Goal: Task Accomplishment & Management: Use online tool/utility

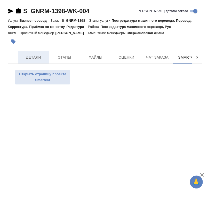
click at [35, 57] on span "Детали" at bounding box center [33, 57] width 25 height 6
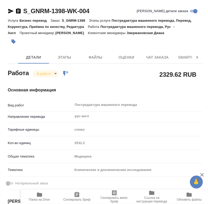
type textarea "x"
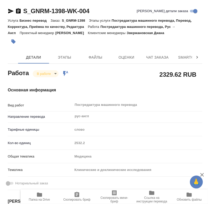
type textarea "x"
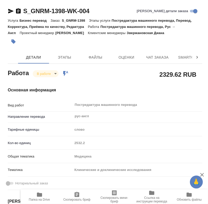
type textarea "x"
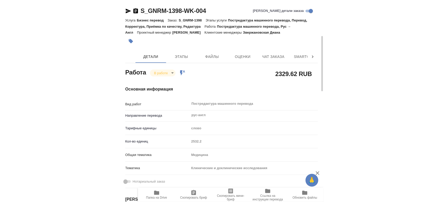
scroll to position [57, 0]
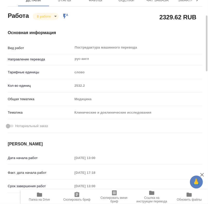
type textarea "x"
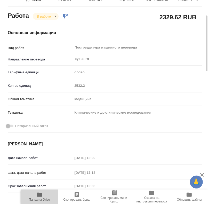
click at [42, 197] on icon "button" at bounding box center [39, 195] width 6 height 6
type textarea "x"
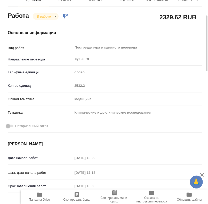
type textarea "x"
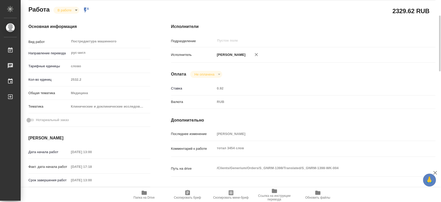
type textarea "x"
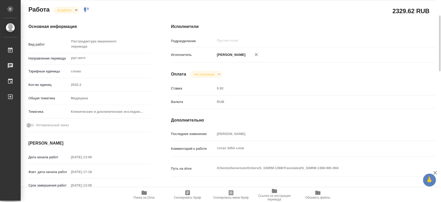
scroll to position [0, 0]
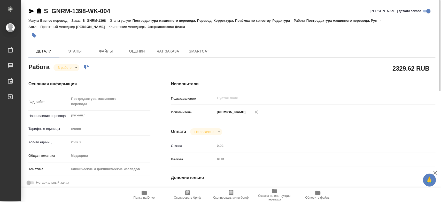
click at [76, 69] on body "🙏 .cls-1 fill:#fff; AWATERA Chernyayeva Tatyana Работы 0 Чаты График Выйти S_GN…" at bounding box center [220, 101] width 441 height 202
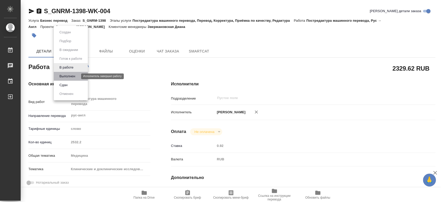
click at [71, 76] on button "Выполнен" at bounding box center [67, 76] width 19 height 6
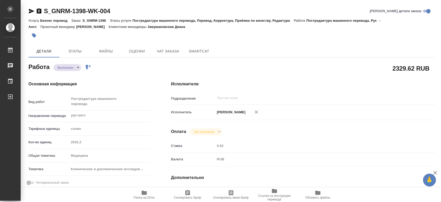
type textarea "x"
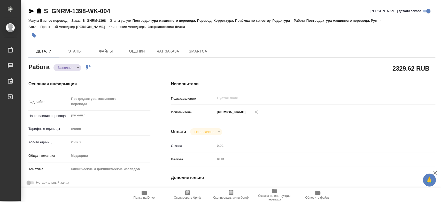
type textarea "x"
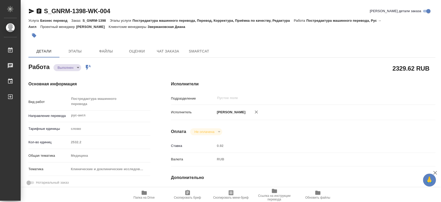
type textarea "x"
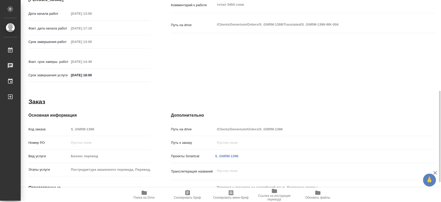
scroll to position [229, 0]
